Goal: Obtain resource: Download file/media

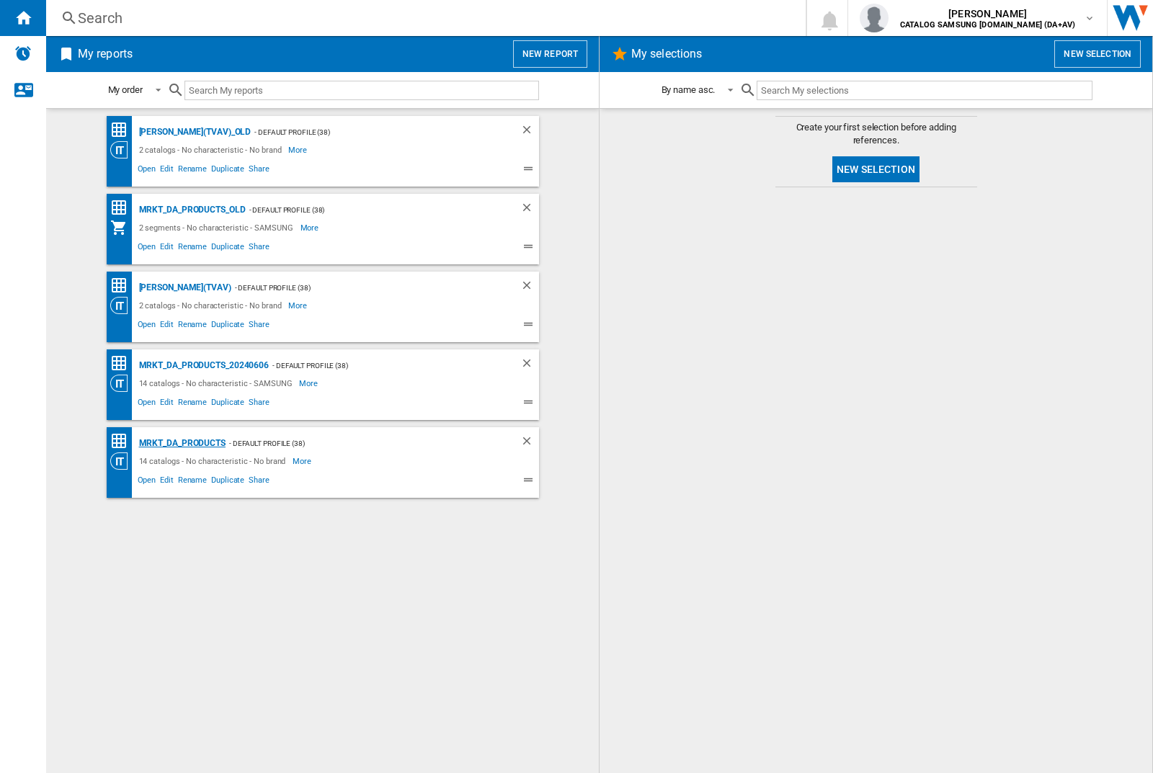
click at [182, 443] on div "MRKT_DA_PRODUCTS" at bounding box center [180, 443] width 90 height 18
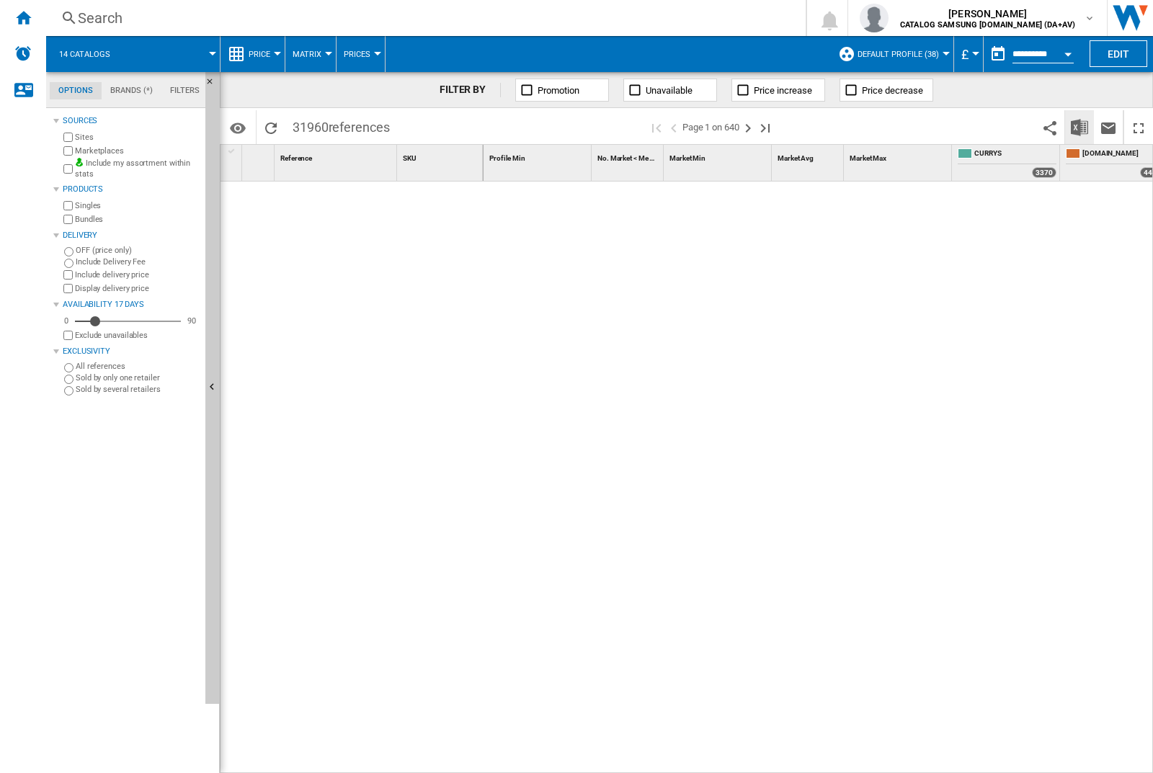
click at [1079, 126] on img "Download in Excel" at bounding box center [1079, 127] width 17 height 17
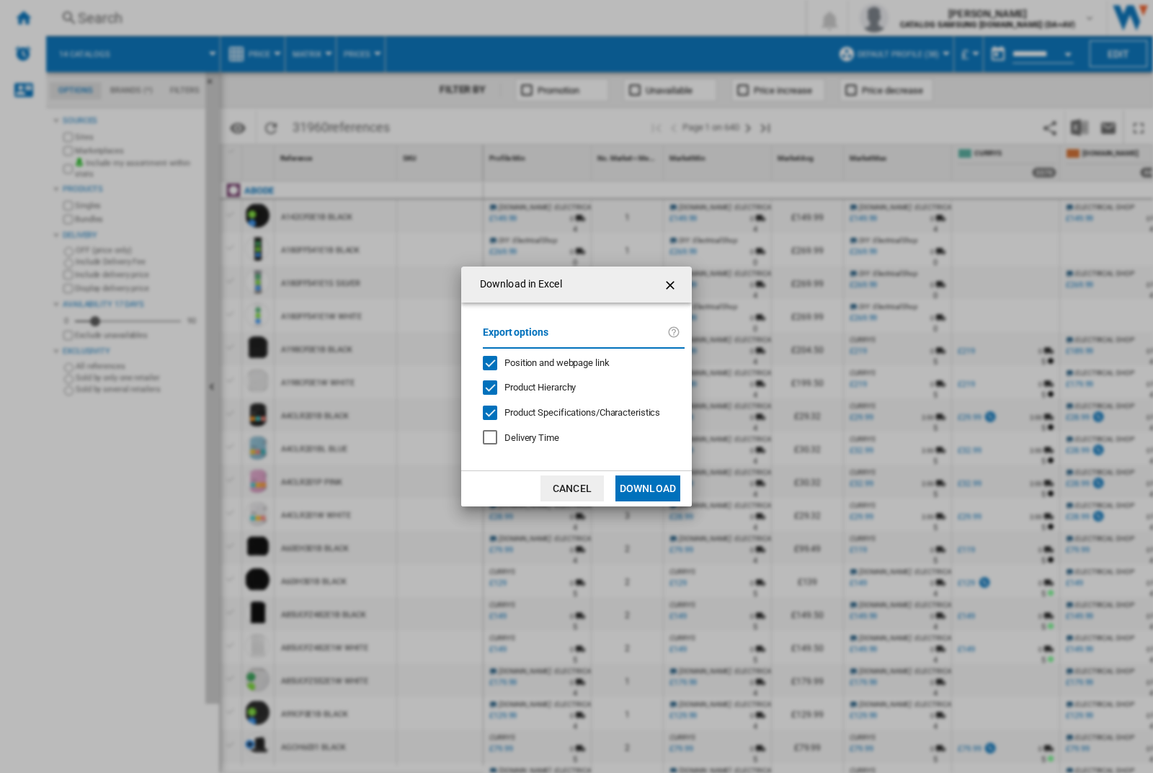
click at [547, 362] on span "Position and webpage link" at bounding box center [556, 362] width 105 height 11
click at [648, 489] on button "Download" at bounding box center [647, 489] width 65 height 26
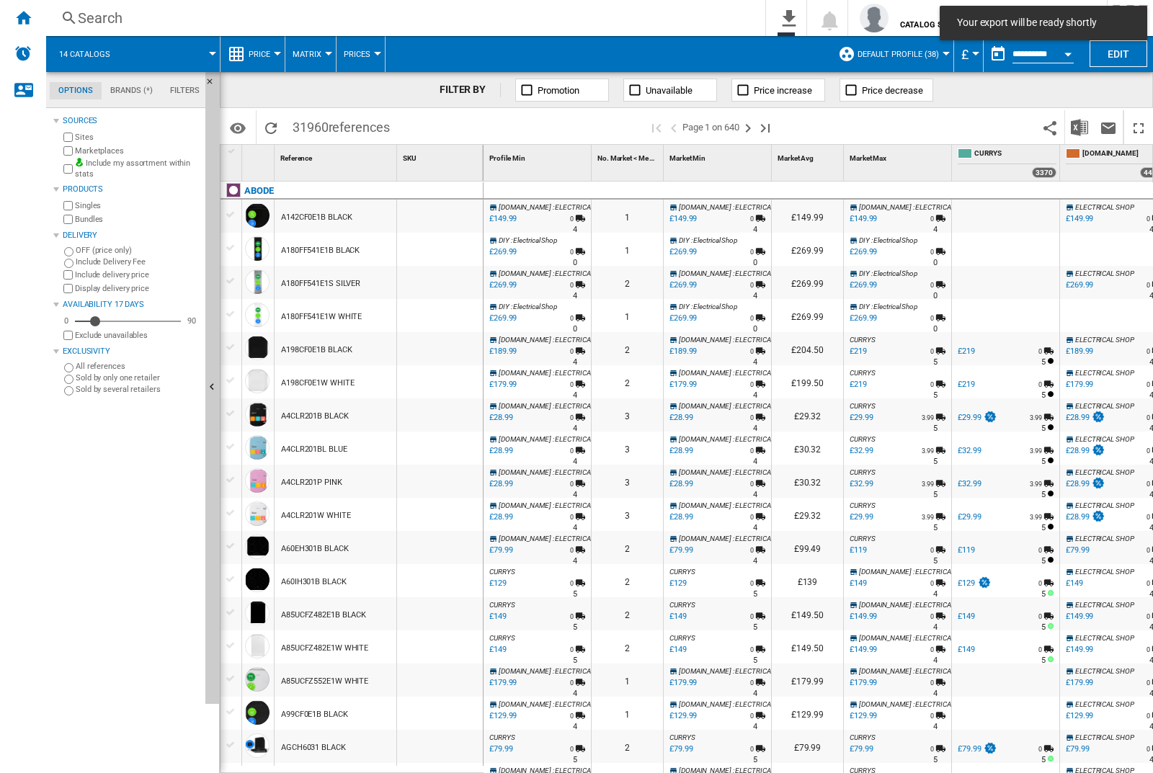
click at [445, 213] on div at bounding box center [440, 216] width 86 height 33
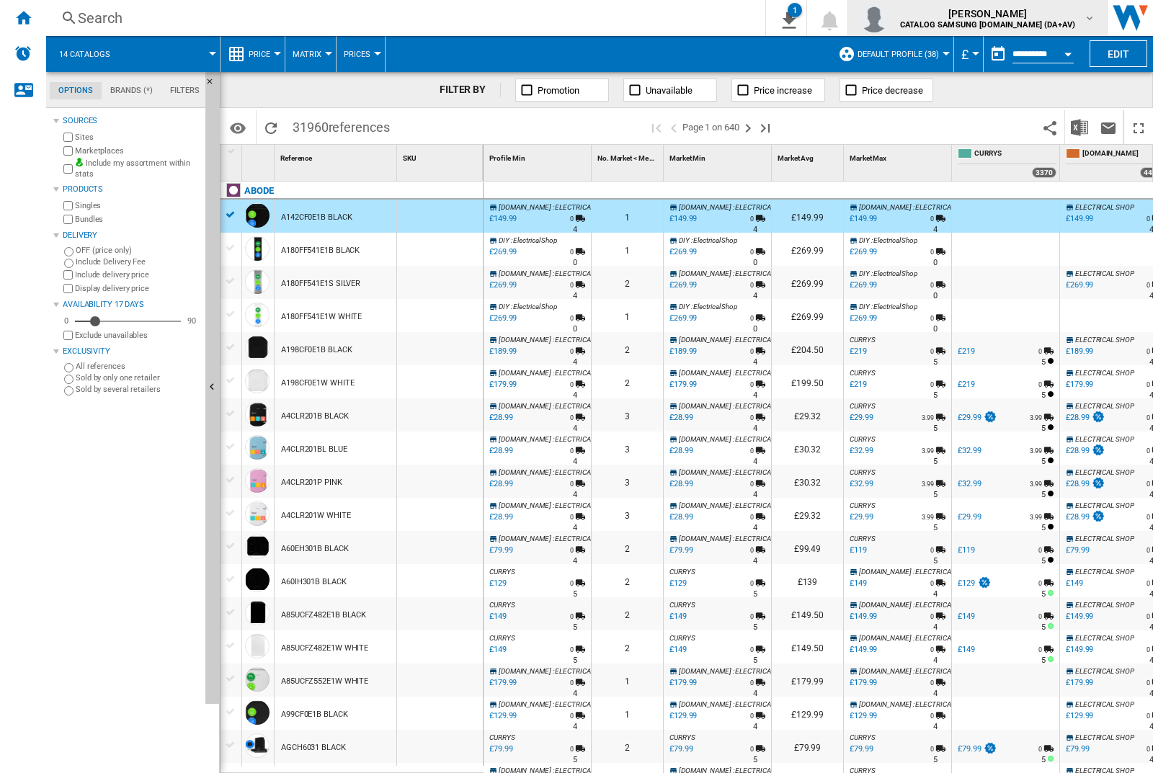
click at [888, 18] on img "button" at bounding box center [874, 18] width 29 height 29
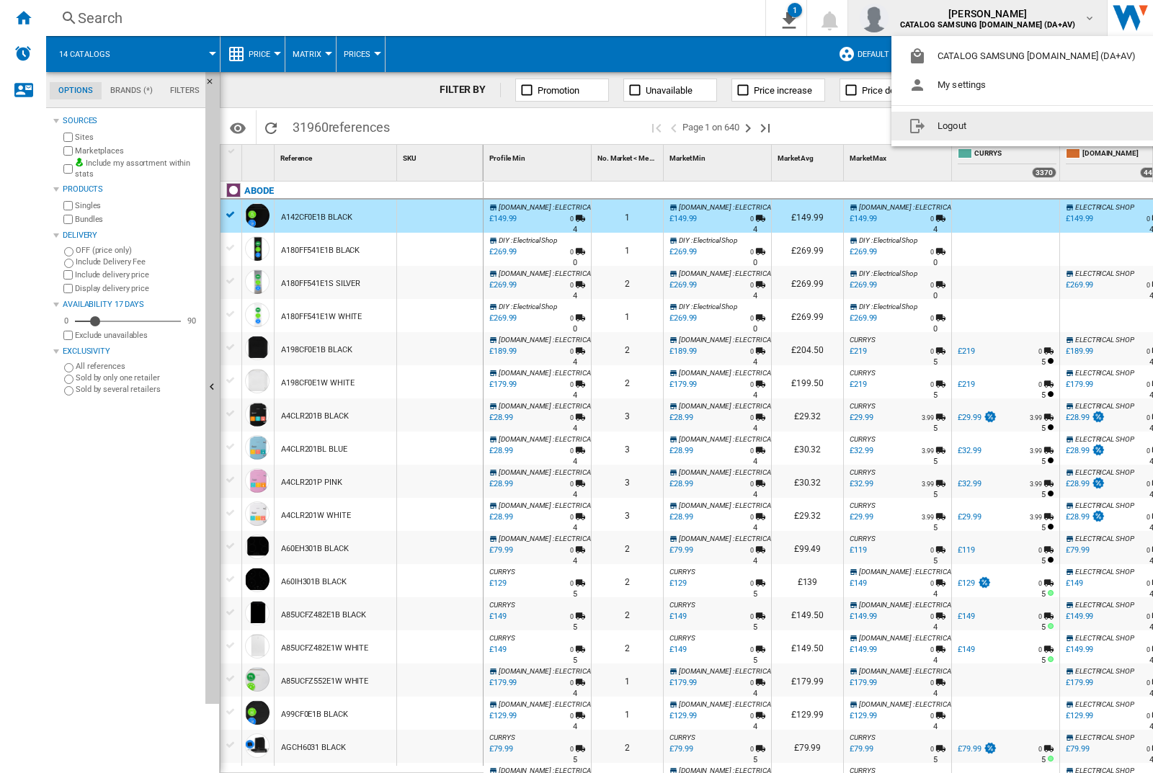
click at [1002, 126] on button "Logout" at bounding box center [1024, 126] width 267 height 29
